Goal: Find specific page/section: Find specific page/section

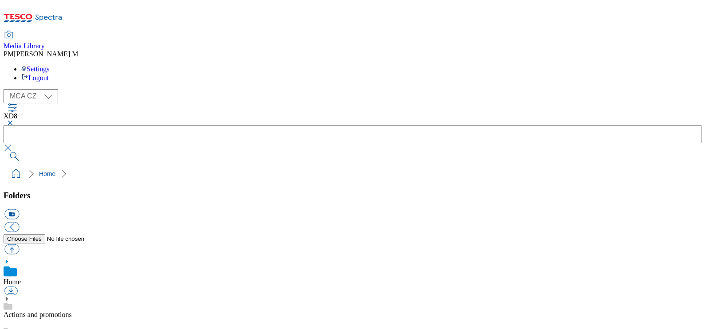
select select "flare-mca-sk"
click at [6, 89] on select "MCA CZ MCA HU MCA SK" at bounding box center [31, 96] width 55 height 14
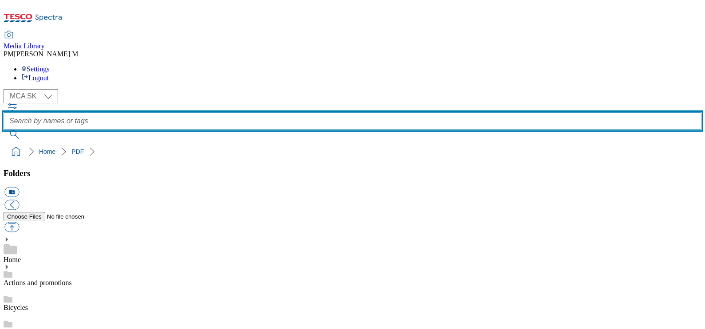
click at [281, 112] on input "text" at bounding box center [353, 121] width 698 height 18
type input "j24"
click at [4, 130] on button "submit" at bounding box center [15, 134] width 23 height 9
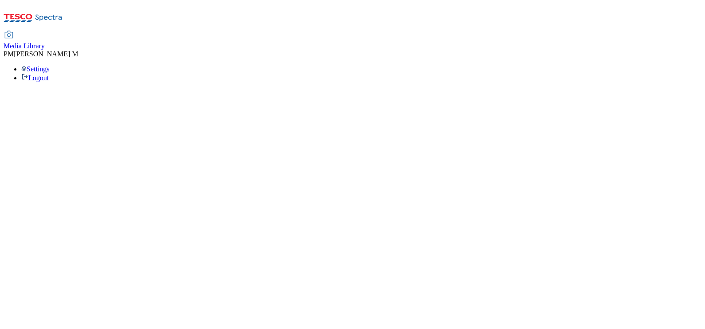
select select "flare-mca-sk"
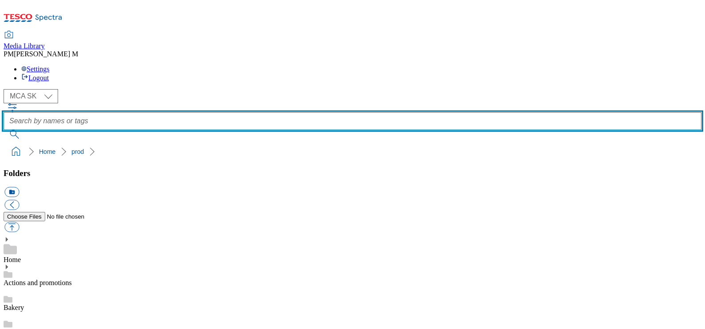
click at [353, 112] on input "text" at bounding box center [353, 121] width 698 height 18
type input "j24"
click at [4, 130] on button "submit" at bounding box center [15, 134] width 23 height 9
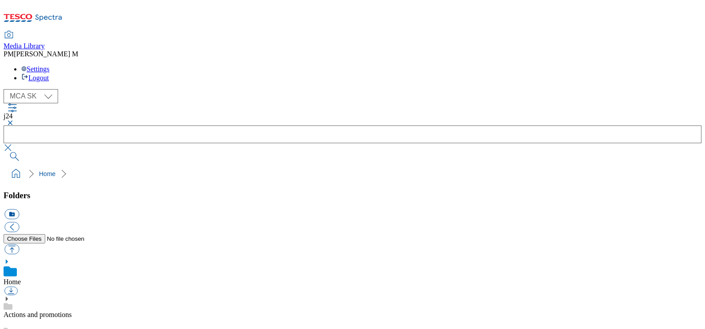
click at [14, 120] on button "button" at bounding box center [9, 122] width 11 height 5
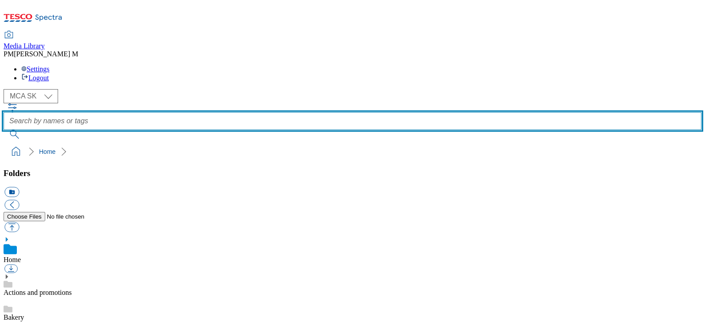
click at [281, 112] on input "text" at bounding box center [353, 121] width 698 height 18
type input "h29"
click at [4, 130] on button "submit" at bounding box center [15, 134] width 23 height 9
